Goal: Obtain resource: Download file/media

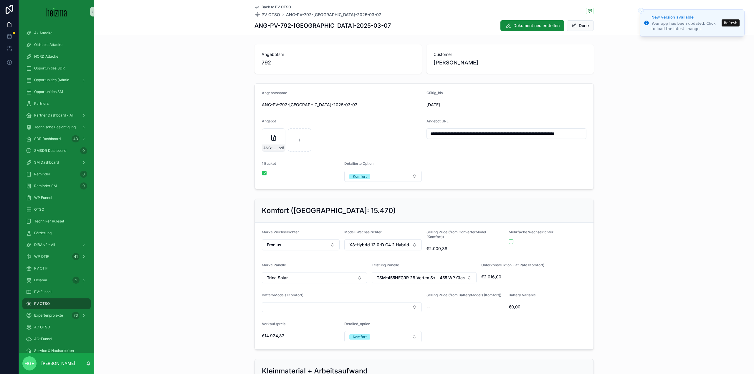
click at [642, 13] on button "Close toast" at bounding box center [641, 11] width 6 height 6
click at [47, 305] on span "PV OTSO" at bounding box center [42, 303] width 16 height 5
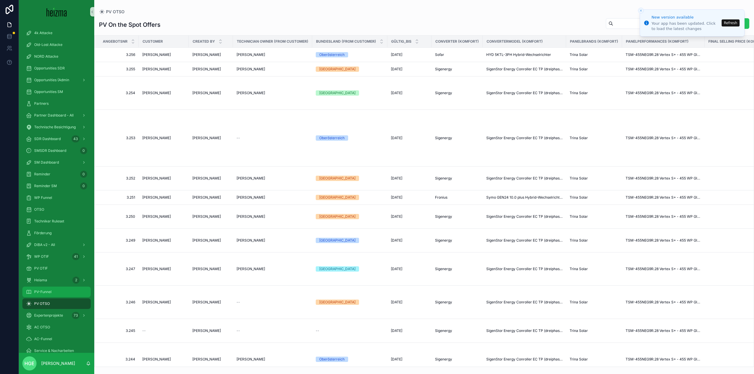
click at [53, 289] on div "PV-Funnel" at bounding box center [56, 291] width 61 height 9
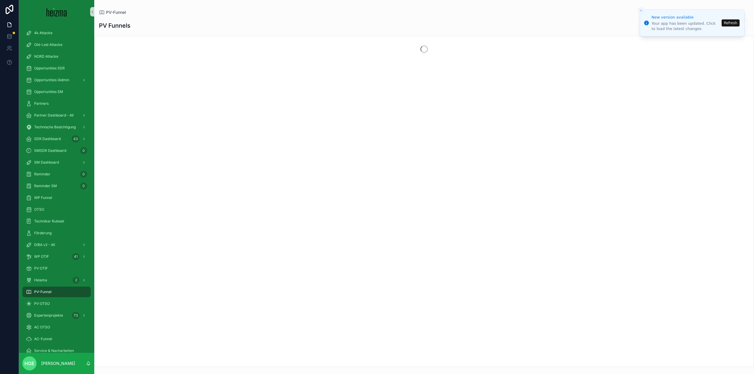
click at [730, 23] on button "Refresh" at bounding box center [730, 22] width 18 height 7
click at [708, 28] on input "scrollable content" at bounding box center [722, 24] width 48 height 8
type input "********"
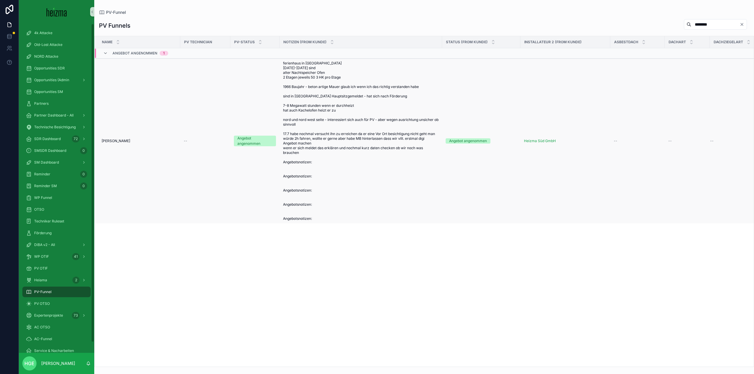
click at [124, 141] on span "[PERSON_NAME]" at bounding box center [116, 141] width 29 height 5
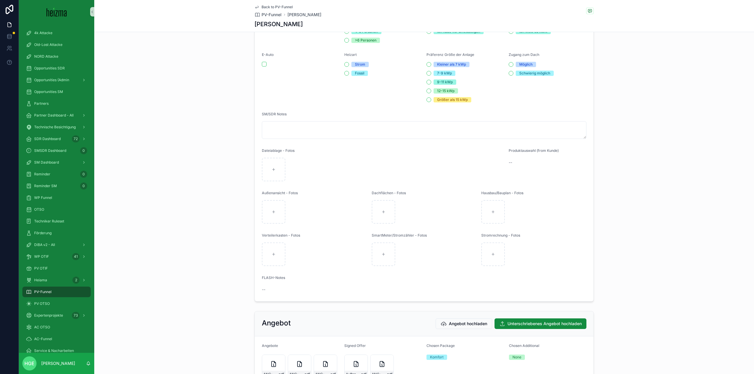
scroll to position [972, 0]
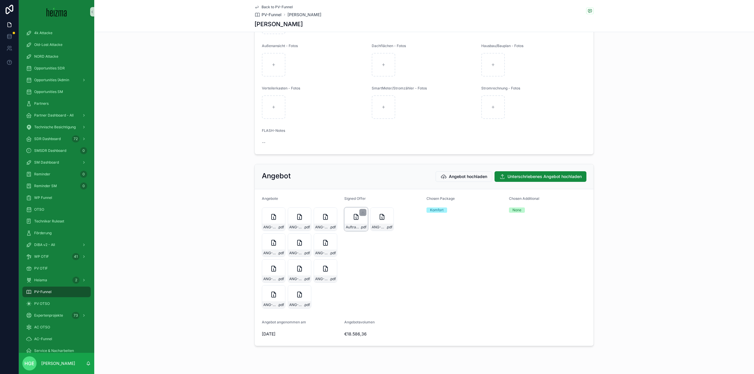
click at [356, 219] on icon "scrollable content" at bounding box center [356, 218] width 1 height 1
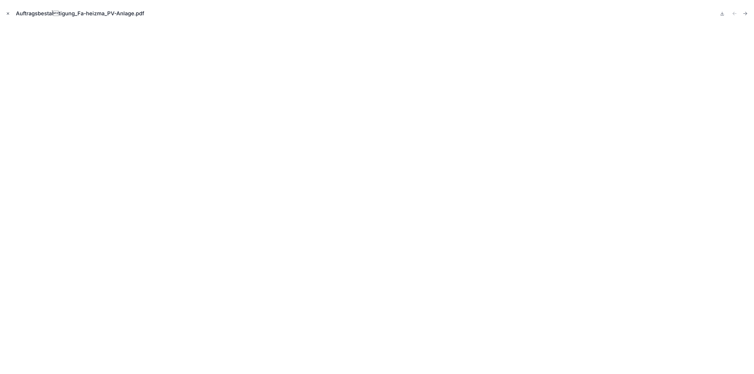
click at [9, 14] on icon "Close modal" at bounding box center [8, 13] width 4 height 4
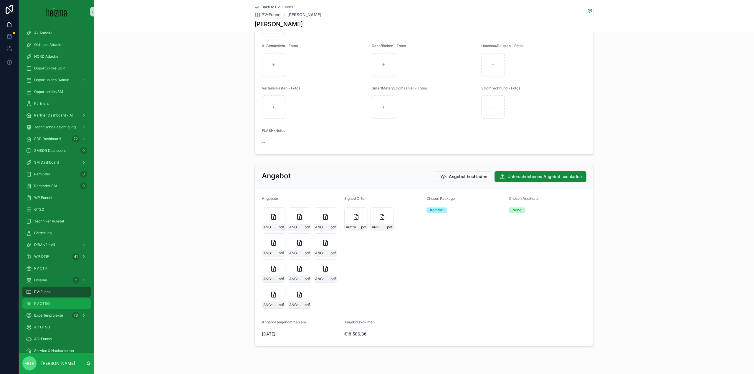
click at [45, 299] on div "PV OTSO" at bounding box center [56, 303] width 61 height 9
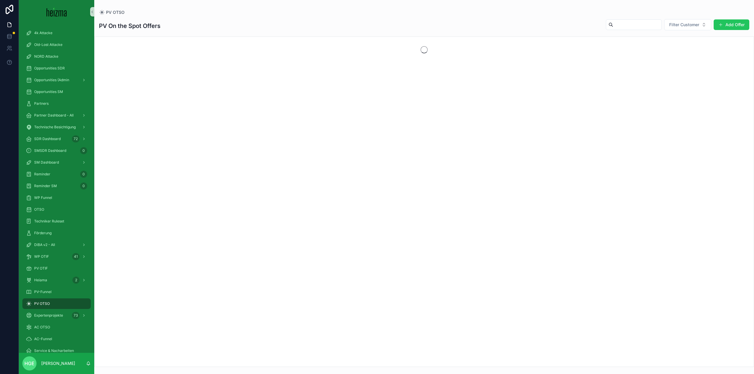
drag, startPoint x: 618, startPoint y: 26, endPoint x: 622, endPoint y: 27, distance: 4.2
click at [618, 26] on input "scrollable content" at bounding box center [637, 25] width 48 height 8
click at [695, 23] on span "Filter Customer" at bounding box center [684, 25] width 30 height 6
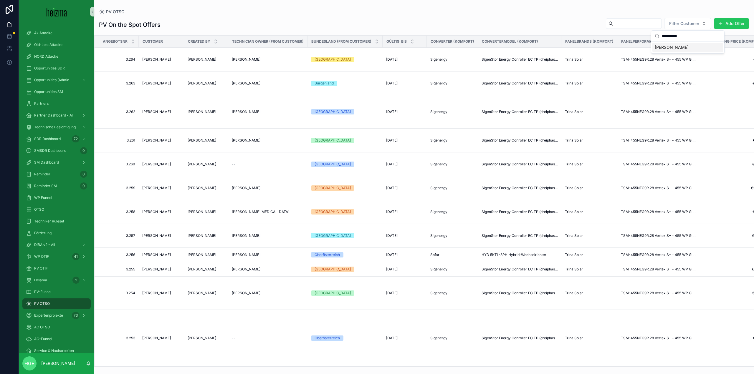
drag, startPoint x: 683, startPoint y: 39, endPoint x: 681, endPoint y: 44, distance: 4.9
click at [683, 39] on input "**********" at bounding box center [691, 36] width 59 height 11
type input "**********"
click at [679, 47] on span "[PERSON_NAME]" at bounding box center [671, 47] width 34 height 6
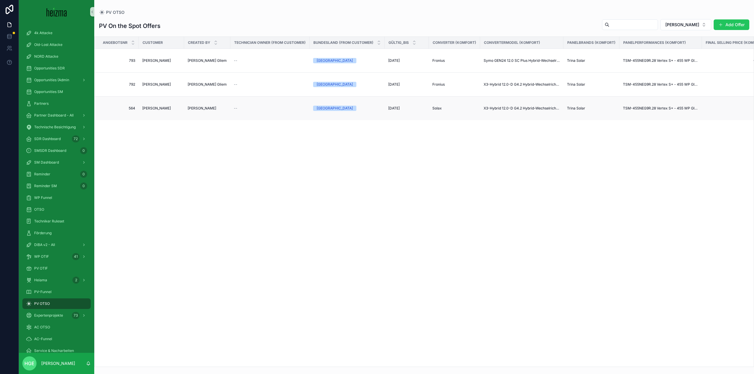
click at [147, 110] on span "[PERSON_NAME]" at bounding box center [156, 108] width 29 height 5
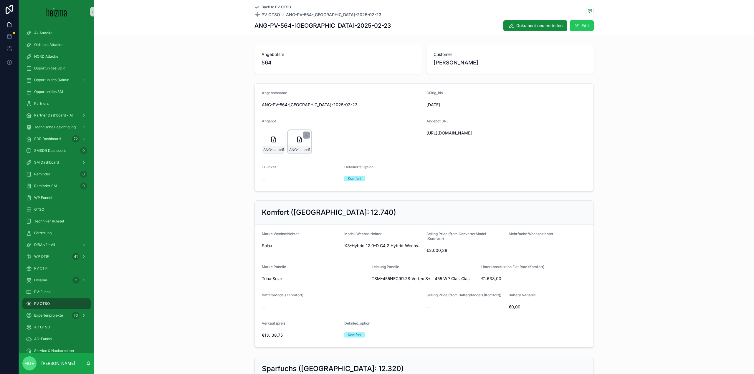
click at [296, 143] on div "ANG-PV-564-[GEOGRAPHIC_DATA]-2025-02-23 .pdf" at bounding box center [300, 142] width 24 height 24
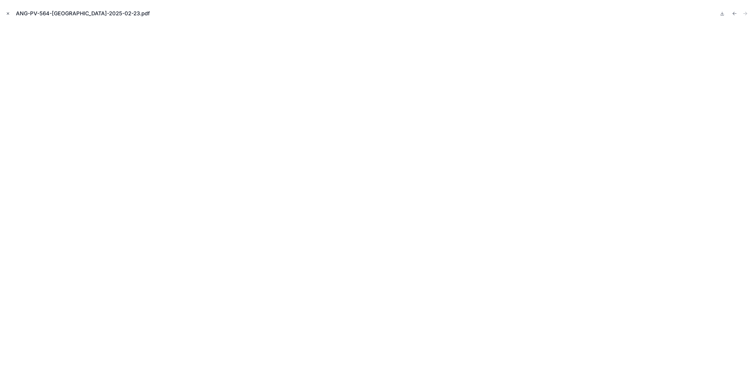
click at [9, 11] on button "Close modal" at bounding box center [8, 13] width 6 height 6
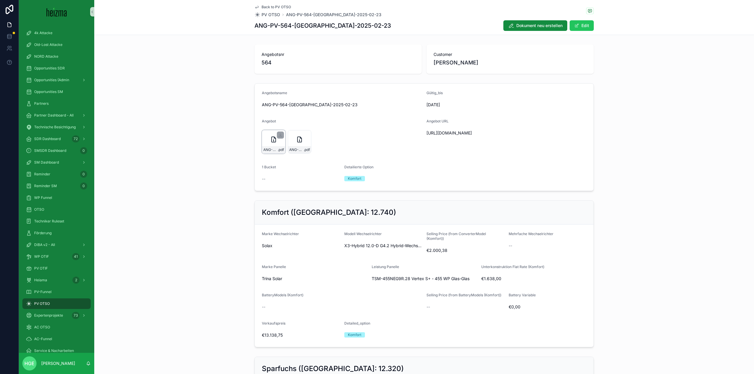
click at [272, 139] on icon "scrollable content" at bounding box center [273, 139] width 7 height 7
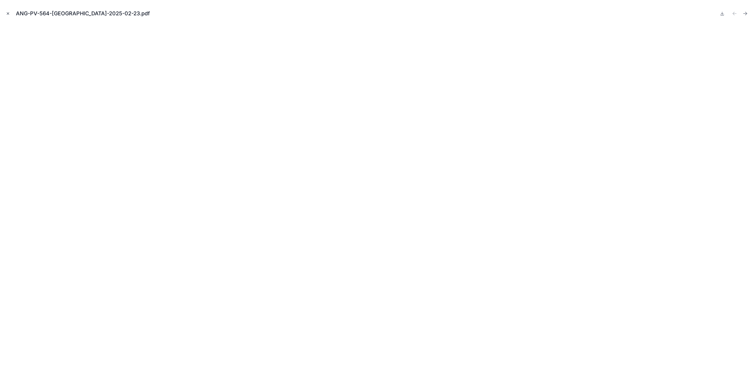
click at [7, 11] on icon "Close modal" at bounding box center [8, 13] width 4 height 4
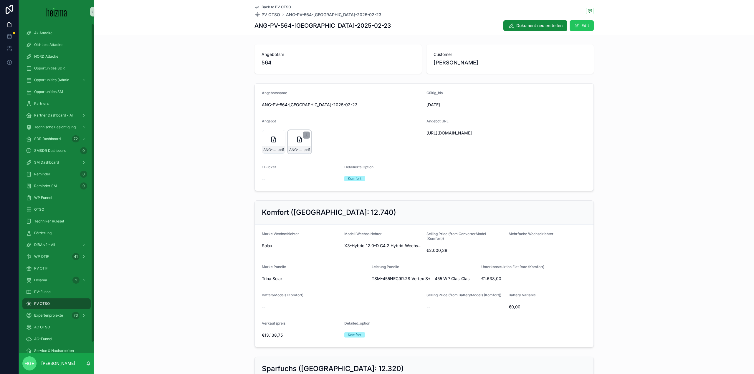
click at [292, 138] on div "ANG-PV-564-[GEOGRAPHIC_DATA]-2025-02-23 .pdf" at bounding box center [300, 142] width 24 height 24
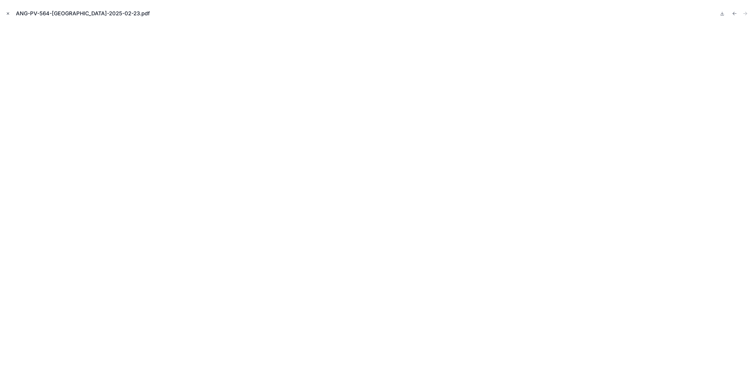
click at [7, 12] on icon "Close modal" at bounding box center [8, 13] width 4 height 4
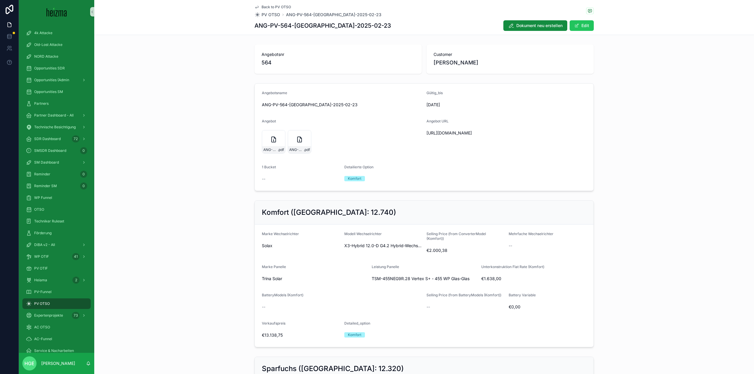
click at [256, 6] on icon "scrollable content" at bounding box center [256, 7] width 3 height 2
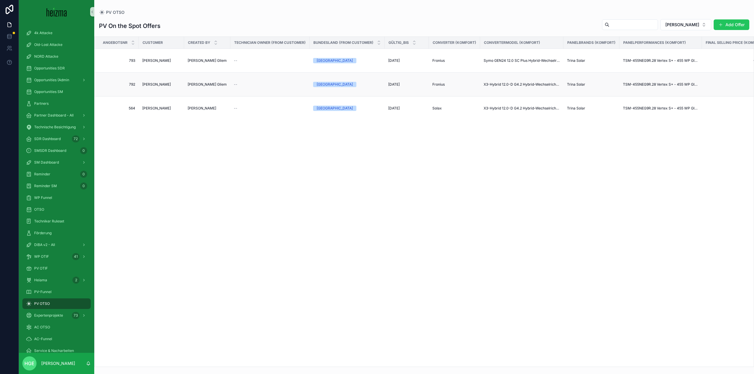
click at [163, 84] on span "[PERSON_NAME]" at bounding box center [156, 84] width 29 height 5
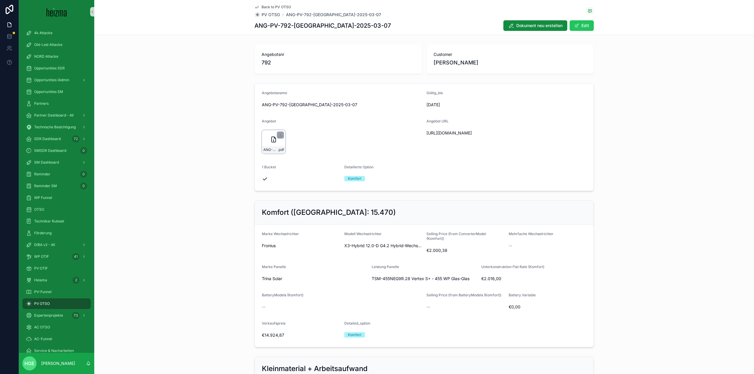
click at [266, 141] on div "ANG-PV-792-[GEOGRAPHIC_DATA]-2025-03-07 .pdf" at bounding box center [274, 142] width 24 height 24
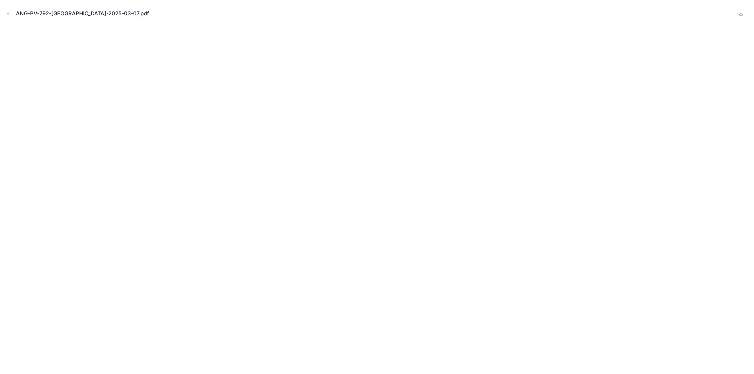
click at [8, 14] on icon "Close modal" at bounding box center [8, 13] width 4 height 4
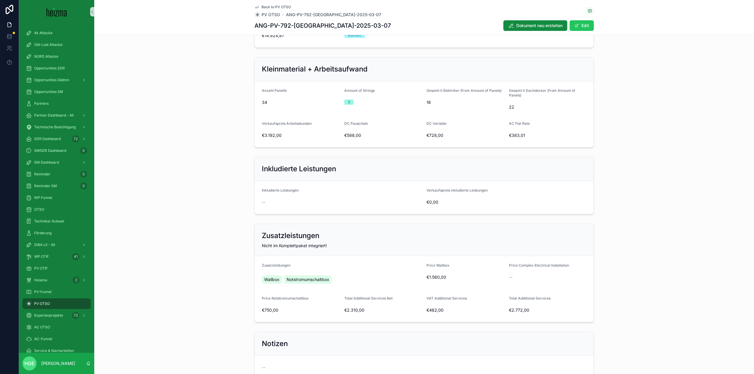
scroll to position [345, 0]
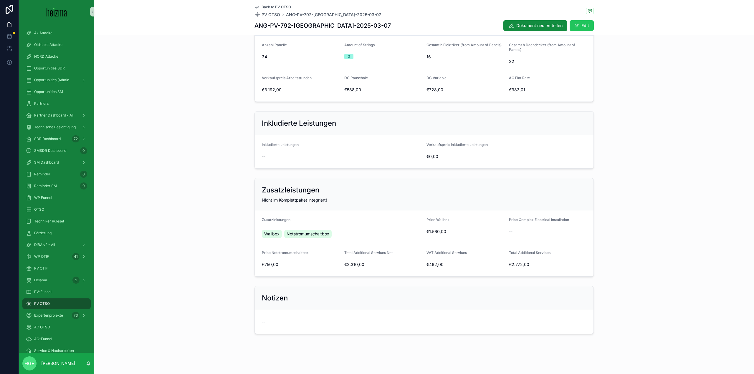
click at [261, 9] on span "Back to PV OTSO" at bounding box center [275, 7] width 29 height 5
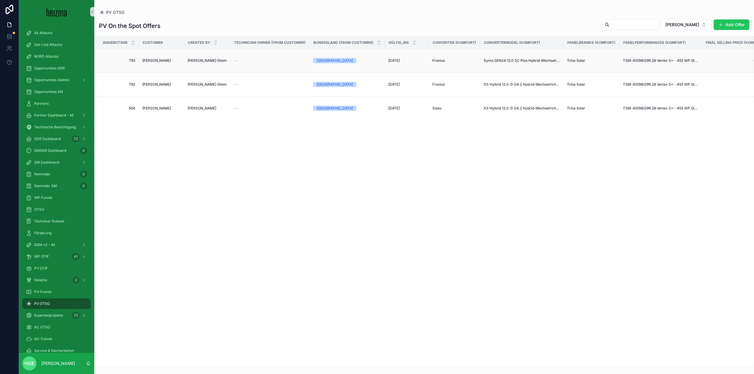
click at [166, 60] on span "[PERSON_NAME]" at bounding box center [156, 60] width 29 height 5
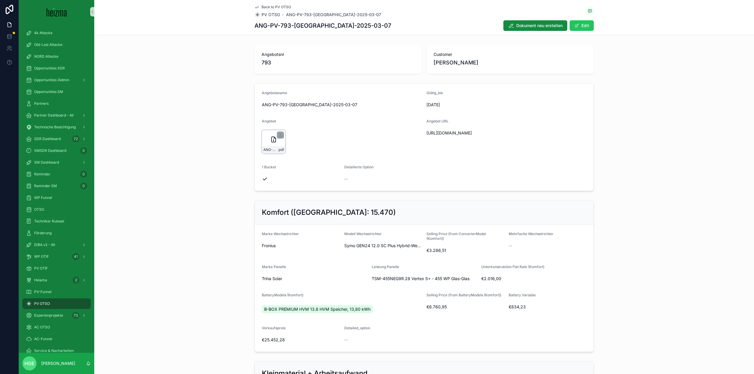
click at [262, 142] on div "ANG-PV-793-[GEOGRAPHIC_DATA]-2025-03-07 .pdf" at bounding box center [274, 142] width 24 height 24
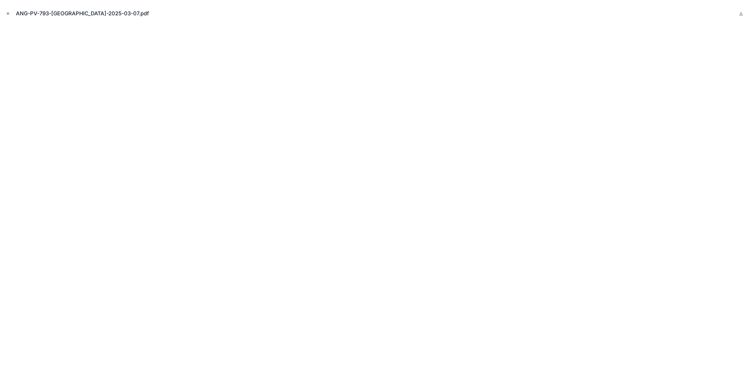
click at [9, 13] on icon "Close modal" at bounding box center [8, 14] width 2 height 2
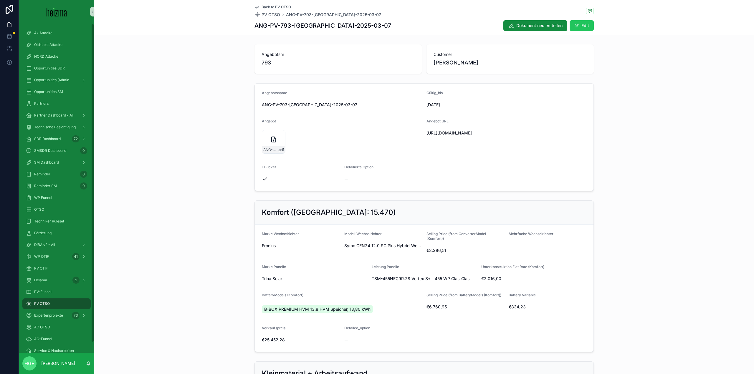
click at [266, 6] on span "Back to PV OTSO" at bounding box center [275, 7] width 29 height 5
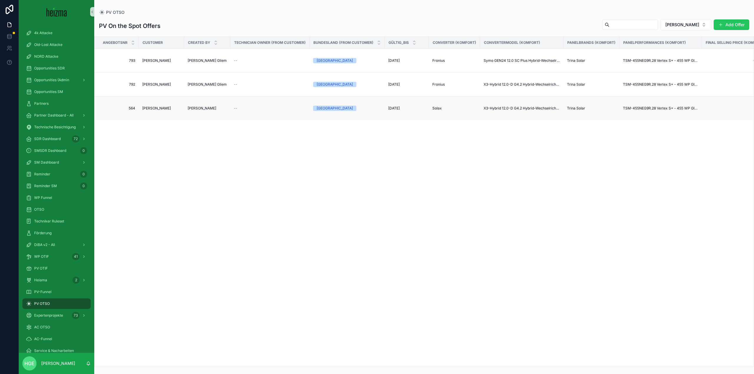
click at [156, 109] on span "[PERSON_NAME]" at bounding box center [156, 108] width 29 height 5
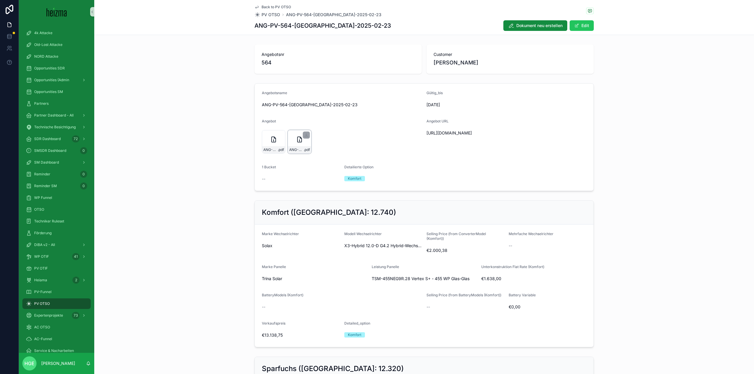
click at [293, 143] on div "ANG-PV-564-[GEOGRAPHIC_DATA]-2025-02-23 .pdf" at bounding box center [300, 142] width 24 height 24
